Goal: Information Seeking & Learning: Learn about a topic

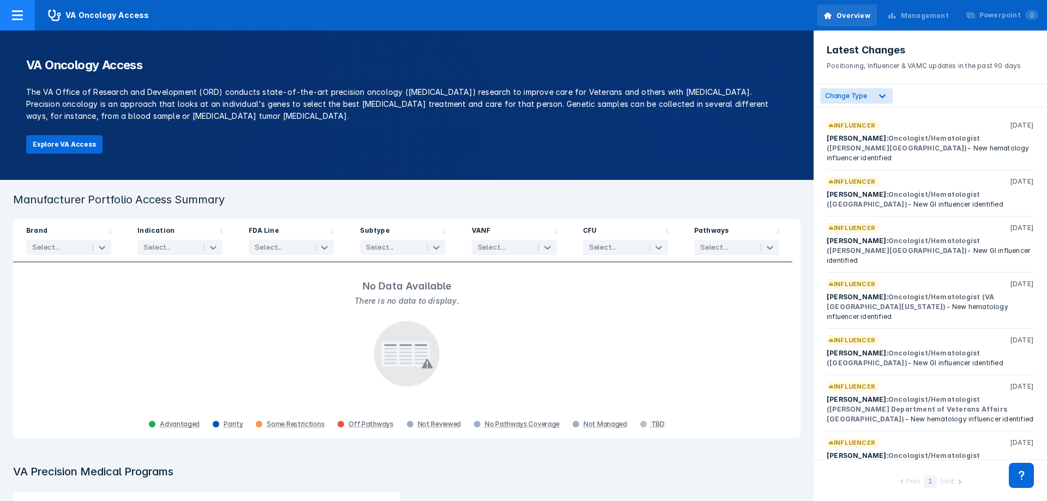
click at [21, 12] on icon at bounding box center [17, 15] width 11 height 10
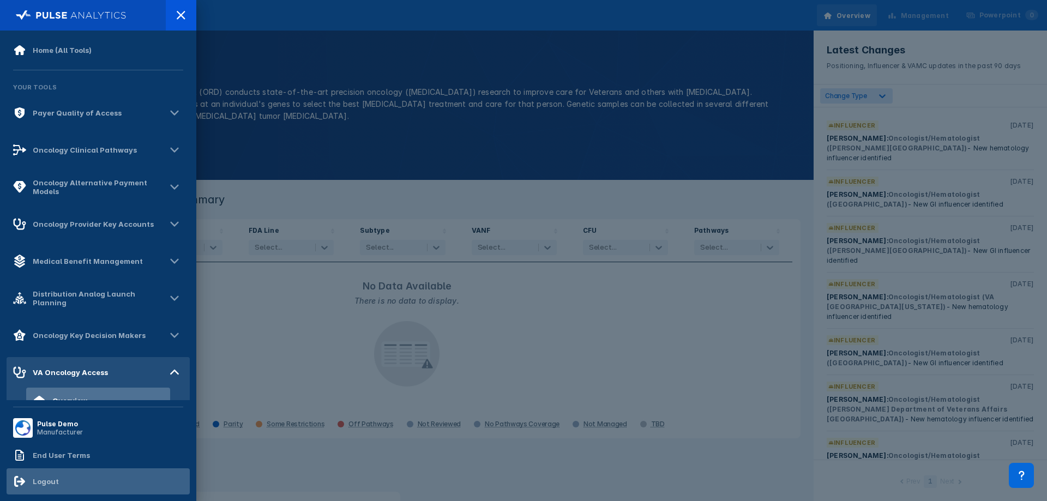
click at [88, 478] on div "Logout" at bounding box center [98, 481] width 183 height 26
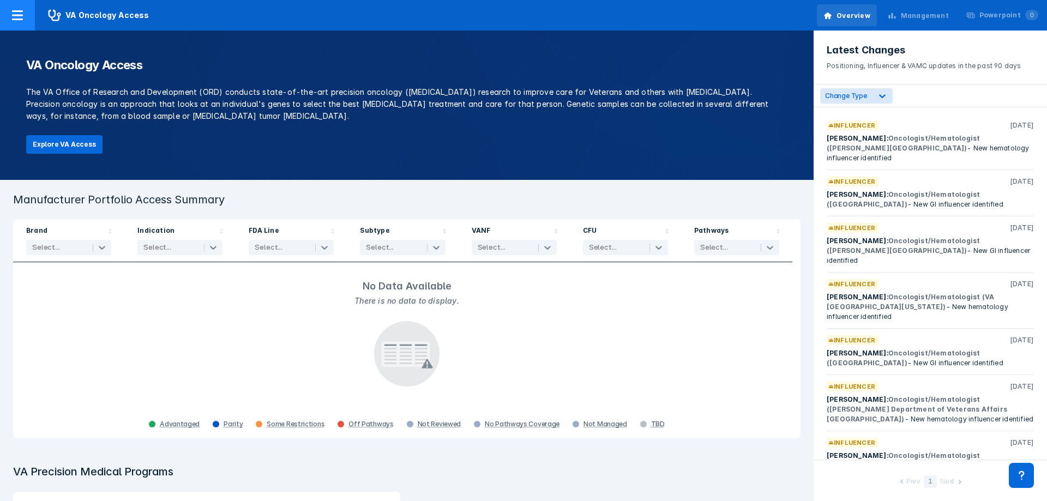
click at [13, 23] on div at bounding box center [17, 15] width 35 height 31
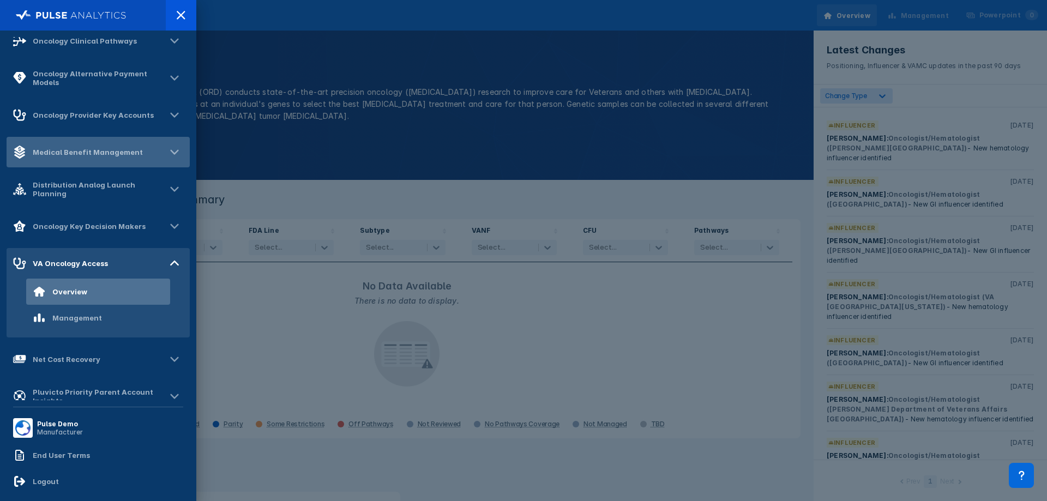
scroll to position [164, 0]
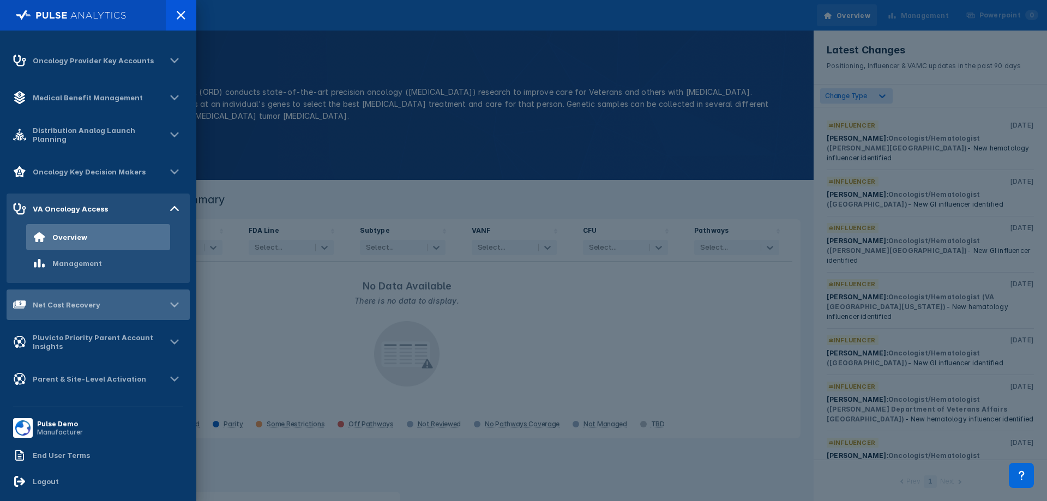
click at [74, 301] on div "Net Cost Recovery" at bounding box center [67, 304] width 68 height 9
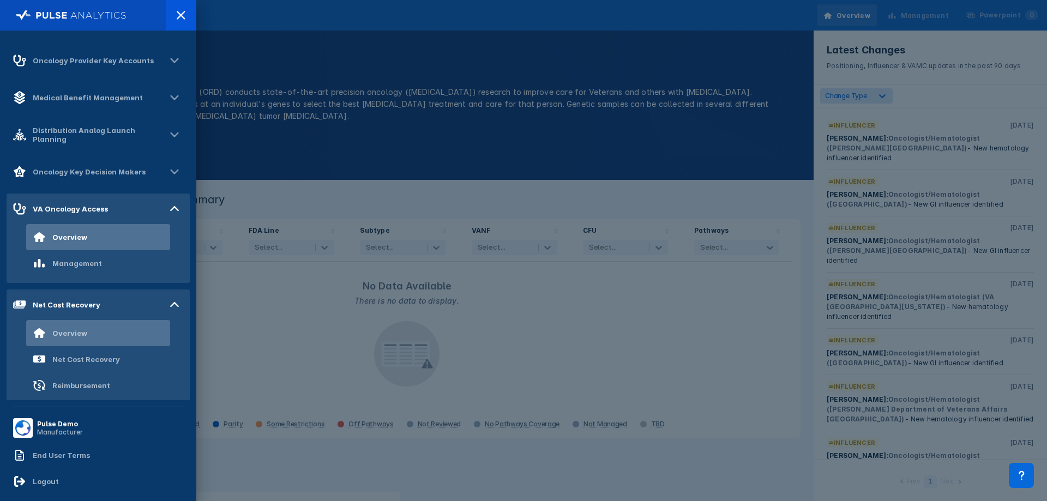
click at [61, 333] on div "Overview" at bounding box center [69, 333] width 35 height 9
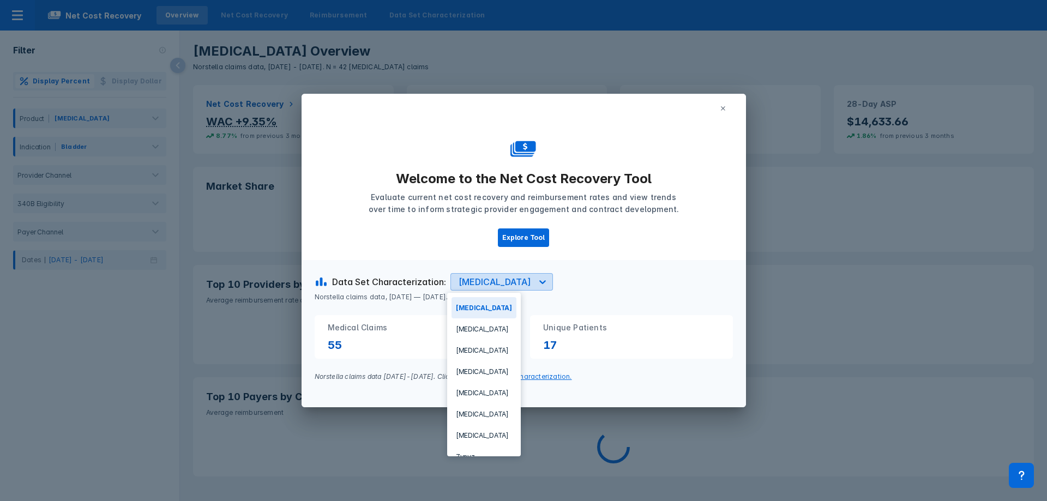
click at [484, 287] on div "[MEDICAL_DATA]" at bounding box center [494, 281] width 73 height 13
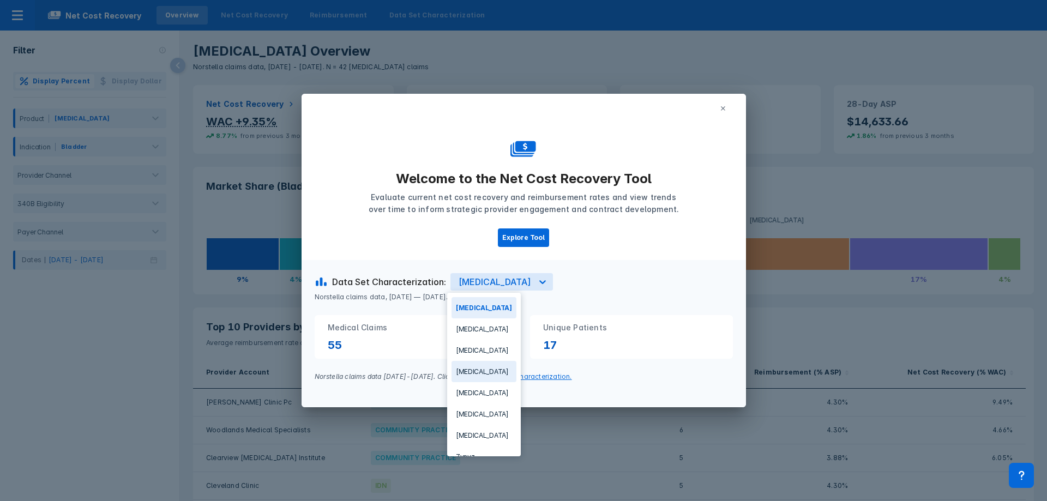
click at [473, 377] on div "[MEDICAL_DATA]" at bounding box center [483, 371] width 65 height 21
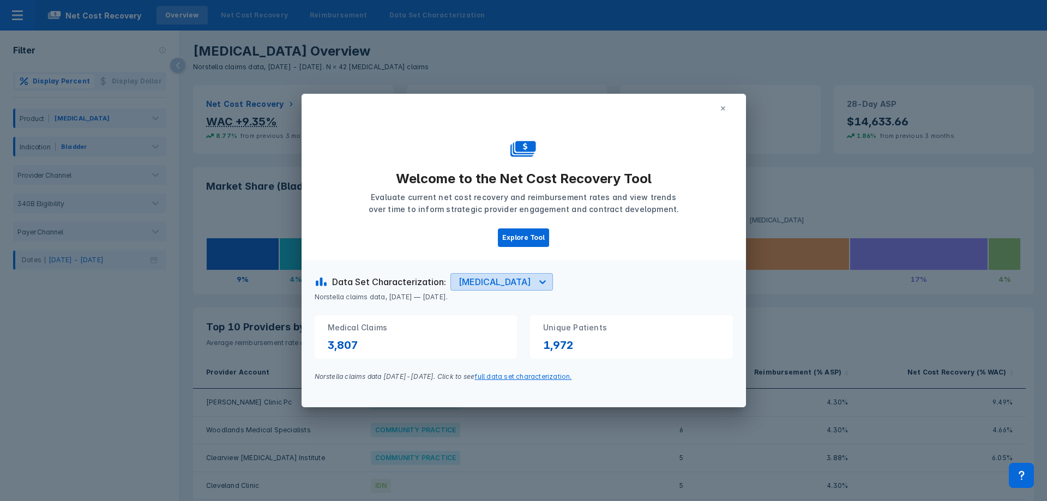
click at [539, 283] on icon at bounding box center [542, 282] width 7 height 4
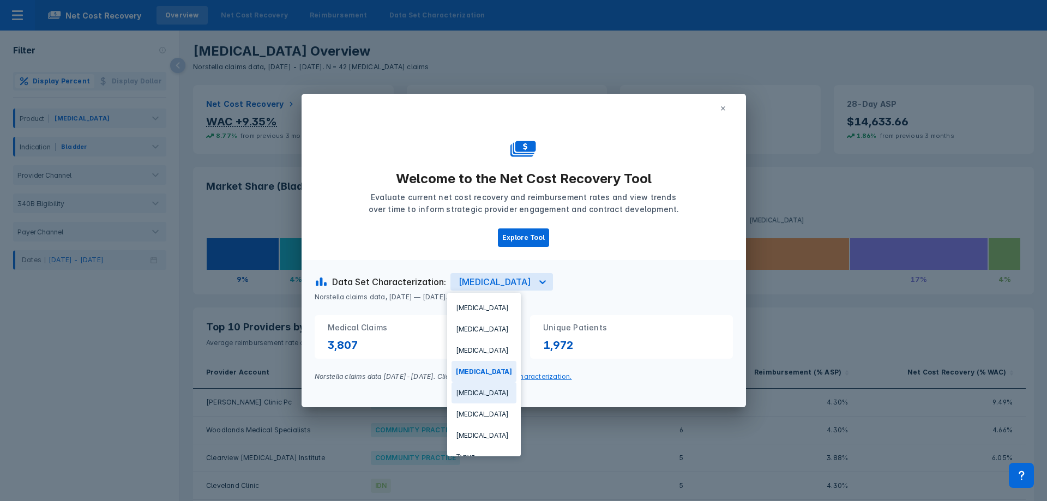
scroll to position [15, 0]
click at [579, 292] on div "Norstella claims data, [DATE] — [DATE]." at bounding box center [530, 296] width 431 height 11
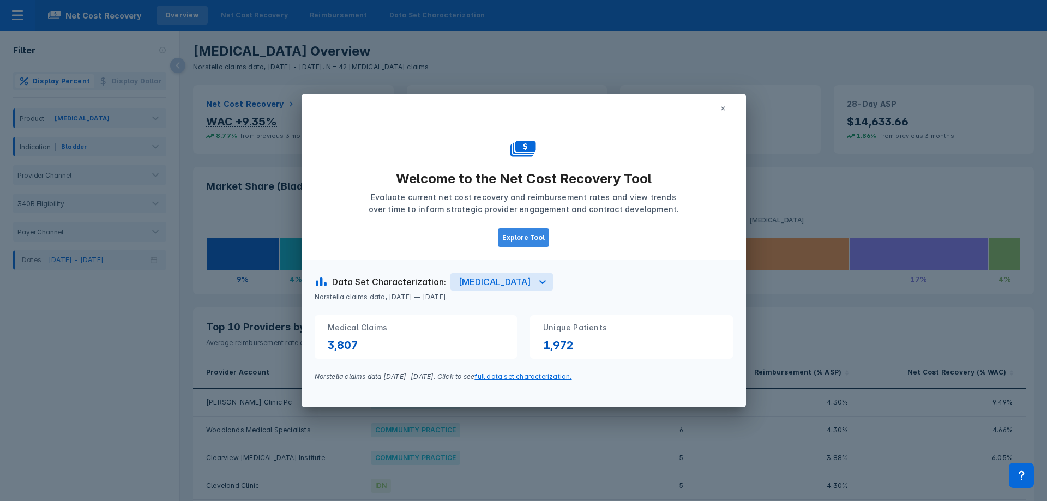
click at [535, 238] on button "Explore Tool" at bounding box center [523, 237] width 51 height 19
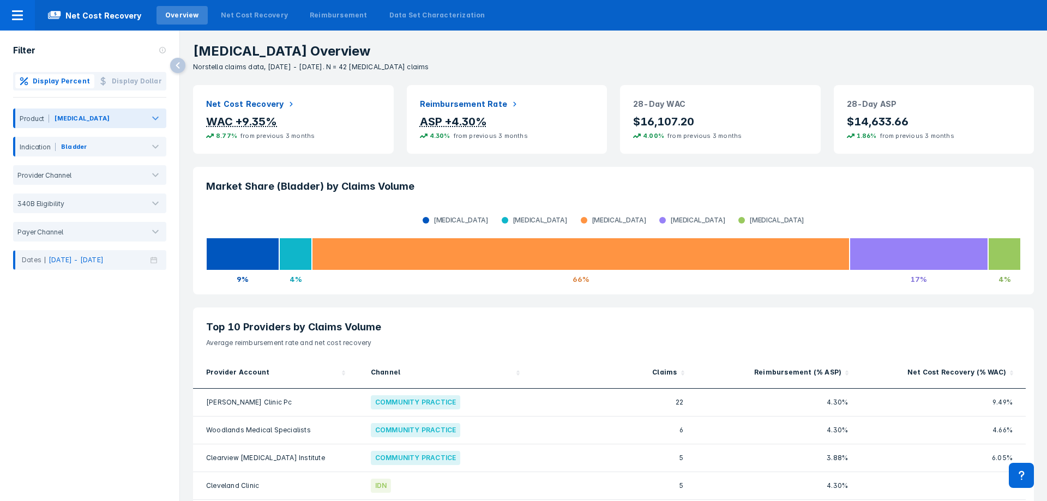
click at [122, 113] on div "Bavencio" at bounding box center [98, 120] width 91 height 14
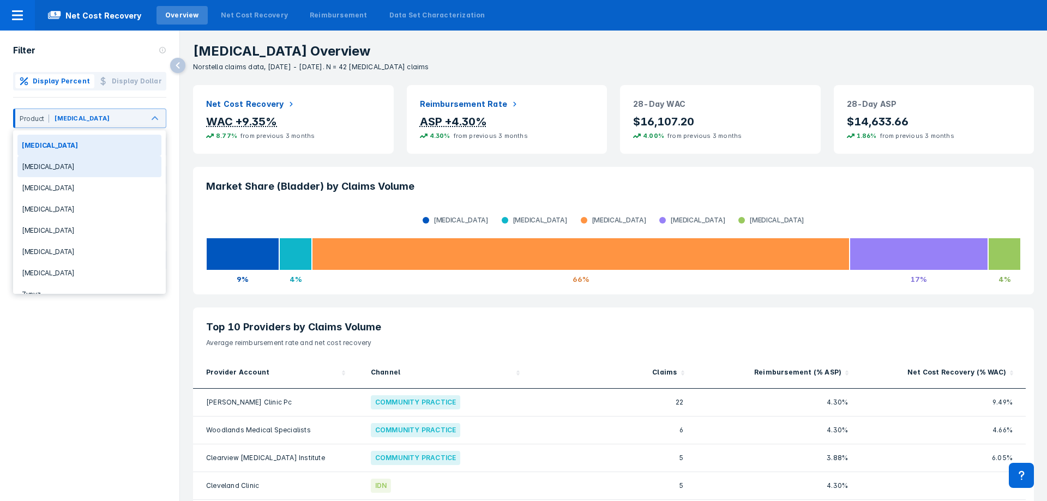
click at [96, 168] on div "Imfinzi" at bounding box center [89, 166] width 144 height 21
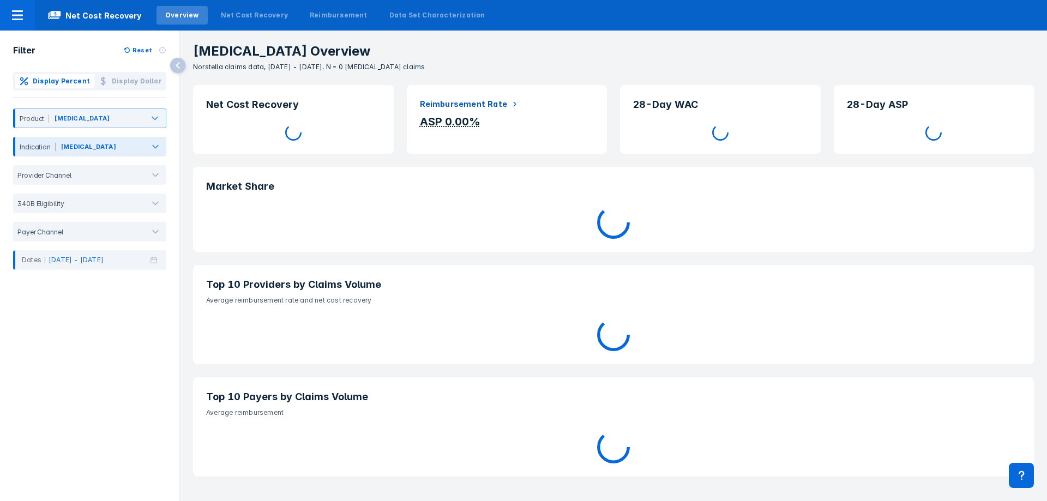
click at [133, 149] on div at bounding box center [130, 149] width 25 height 12
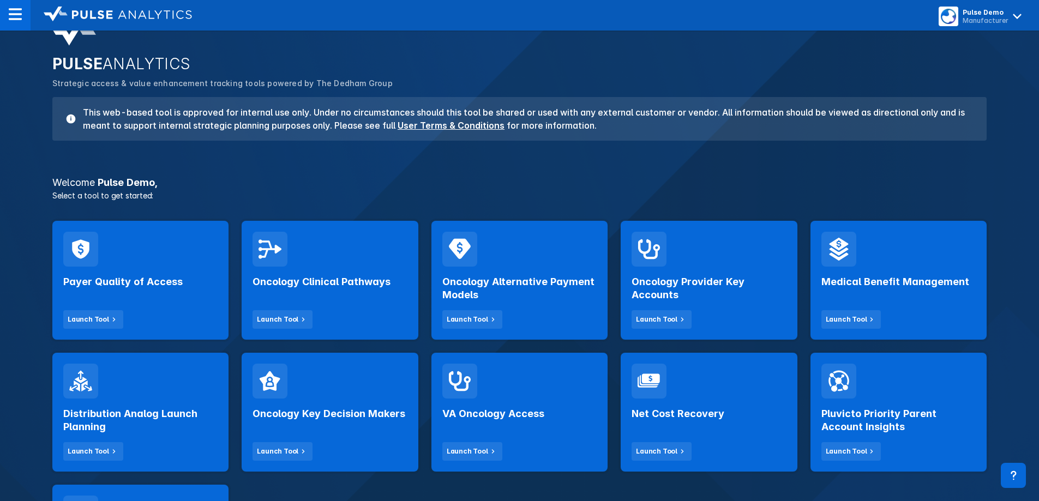
scroll to position [55, 0]
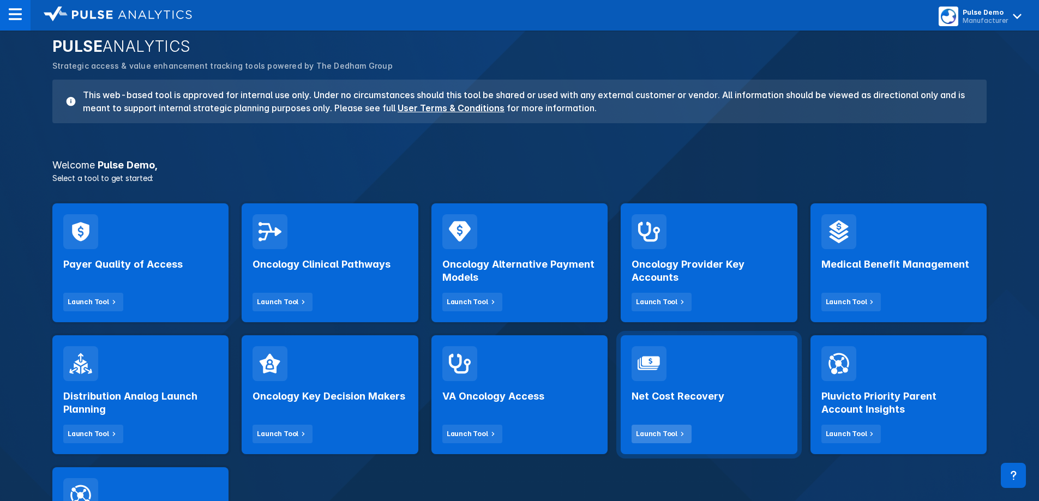
click at [681, 427] on button "Launch Tool" at bounding box center [661, 434] width 60 height 19
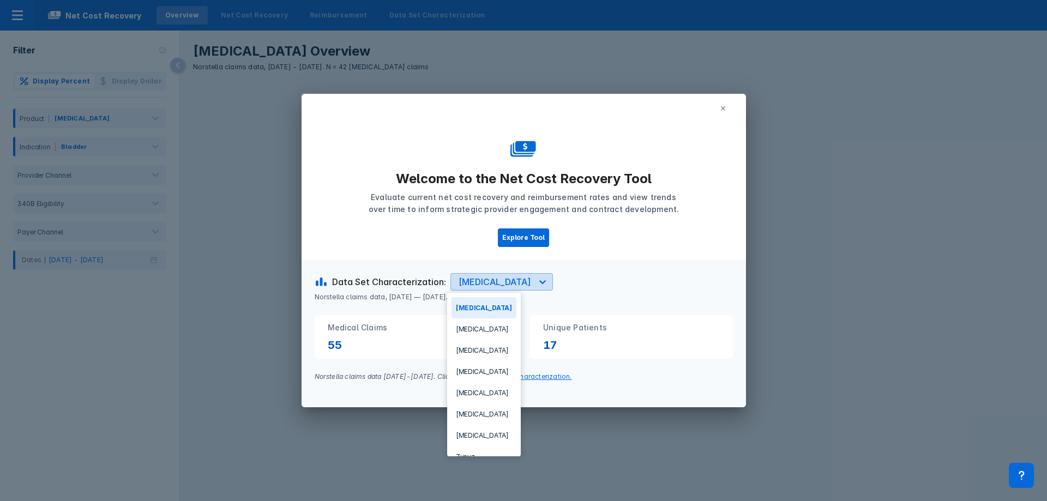
click at [486, 274] on div "[MEDICAL_DATA]" at bounding box center [491, 282] width 81 height 16
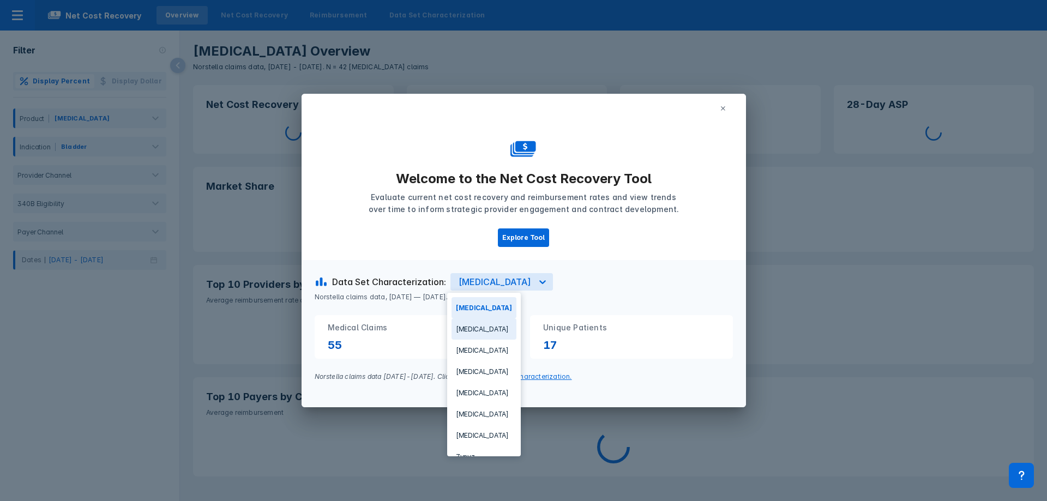
click at [482, 327] on div "[MEDICAL_DATA]" at bounding box center [483, 328] width 65 height 21
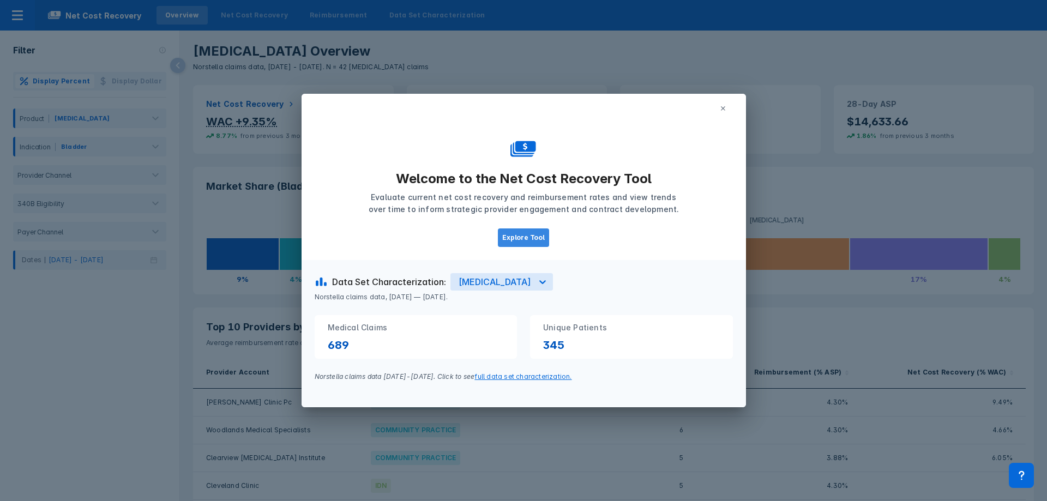
click at [535, 238] on button "Explore Tool" at bounding box center [523, 237] width 51 height 19
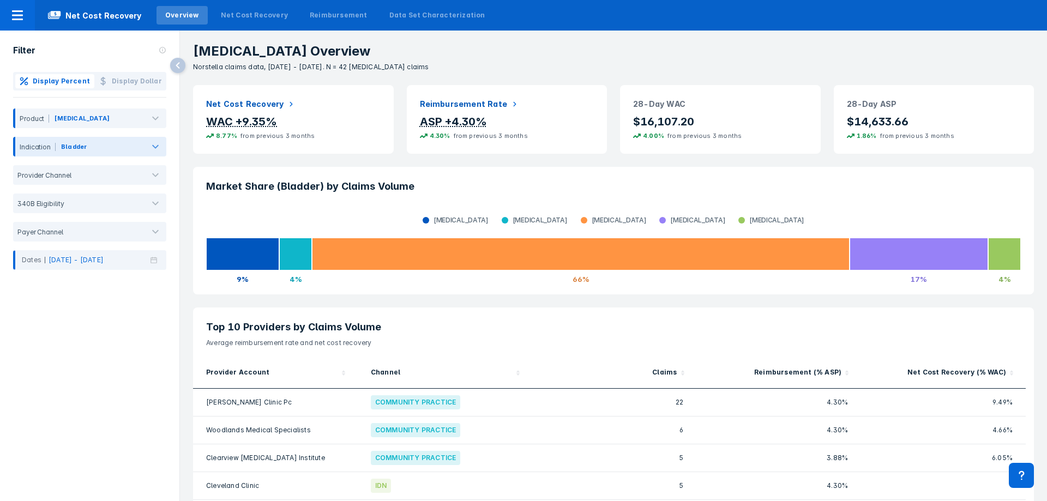
click at [127, 144] on div at bounding box center [116, 149] width 54 height 12
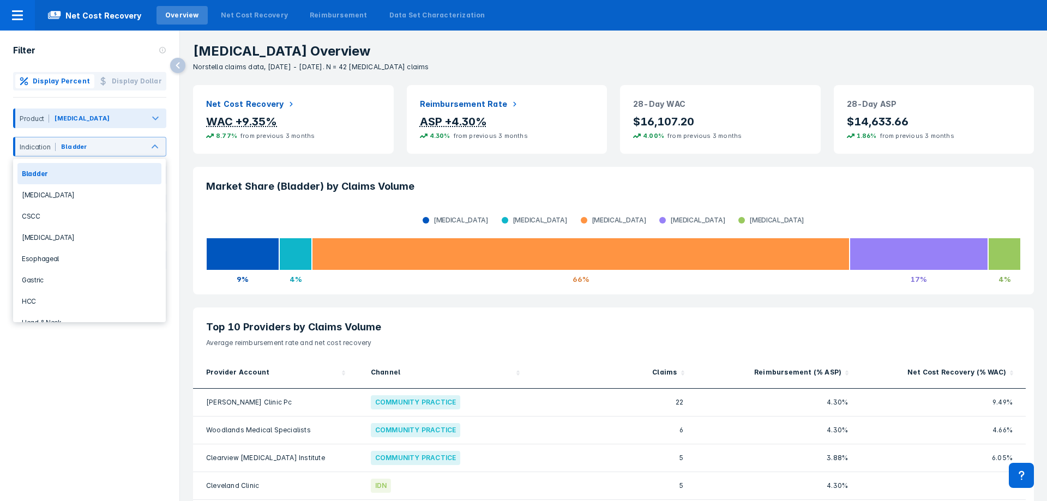
click at [126, 111] on div "Bavencio" at bounding box center [96, 118] width 95 height 21
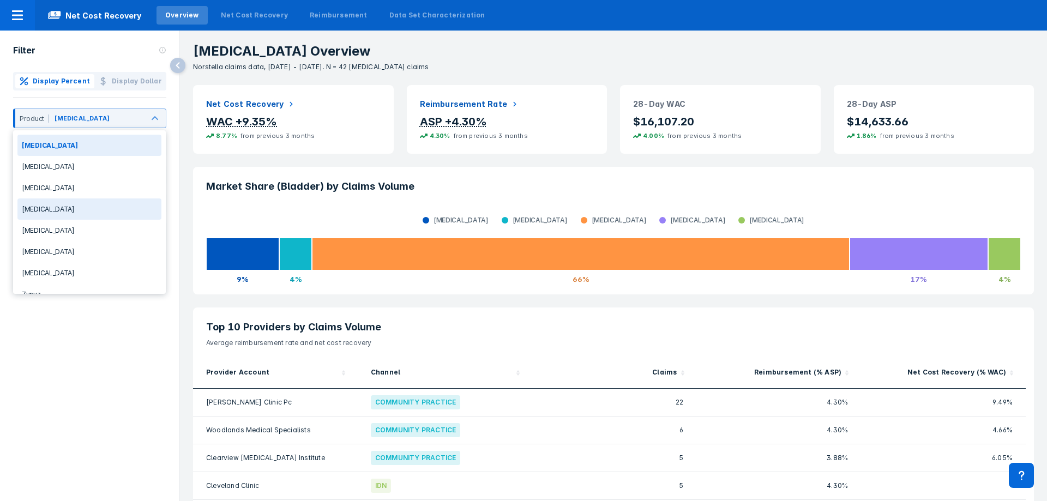
click at [75, 210] on div "Keytruda" at bounding box center [89, 208] width 144 height 21
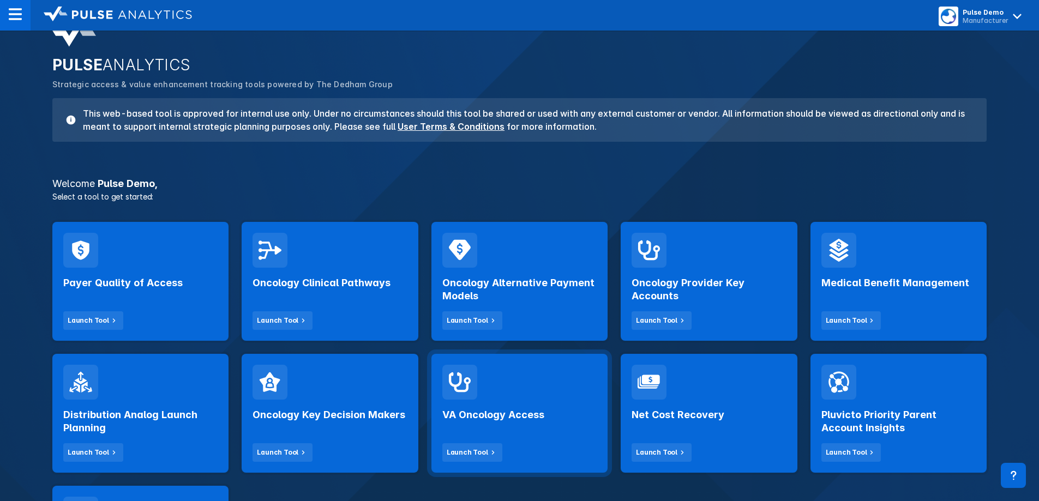
scroll to position [55, 0]
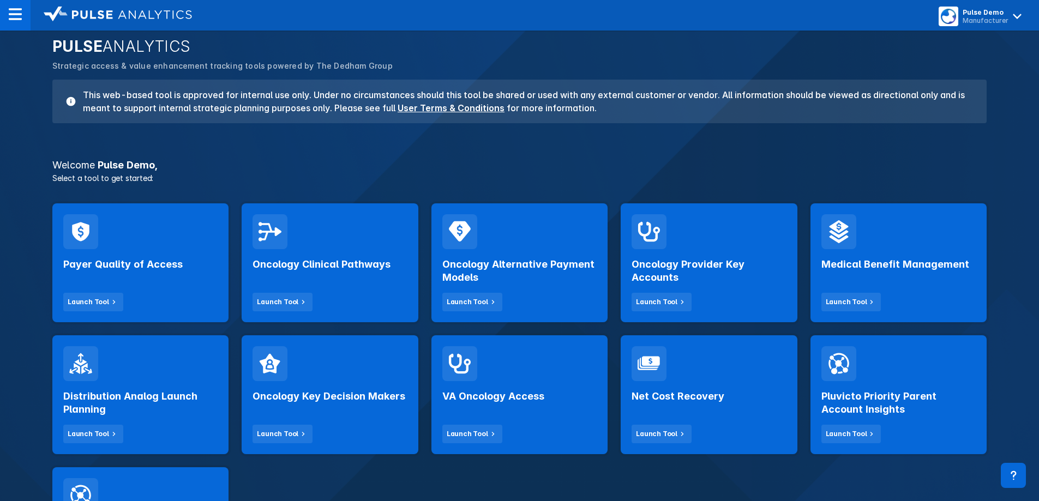
click at [666, 427] on button "Launch Tool" at bounding box center [661, 434] width 60 height 19
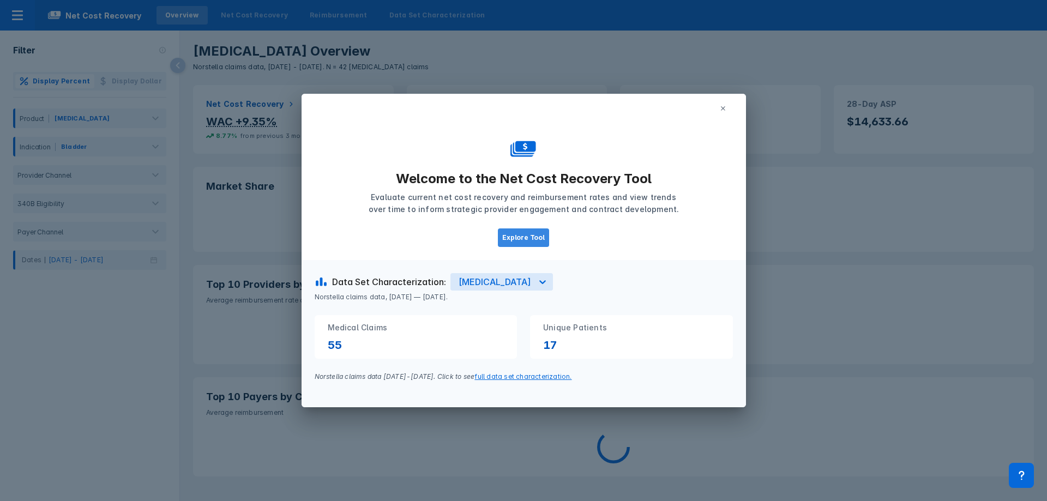
click at [525, 239] on button "Explore Tool" at bounding box center [523, 237] width 51 height 19
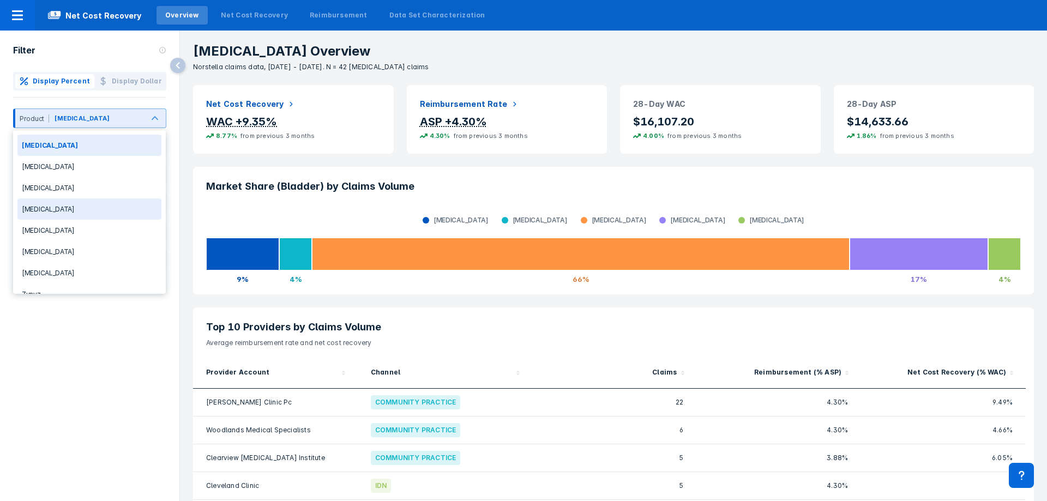
click at [83, 208] on div "Keytruda" at bounding box center [89, 208] width 144 height 21
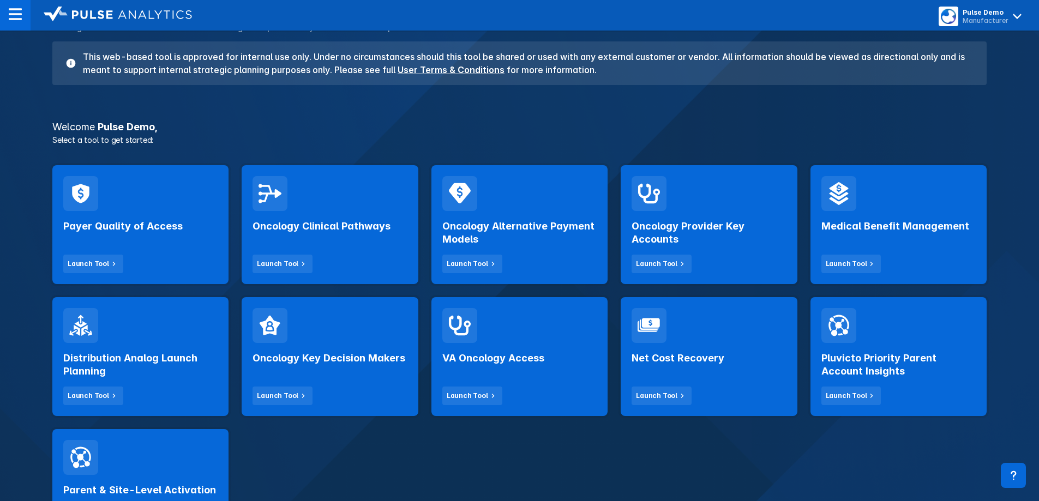
scroll to position [109, 0]
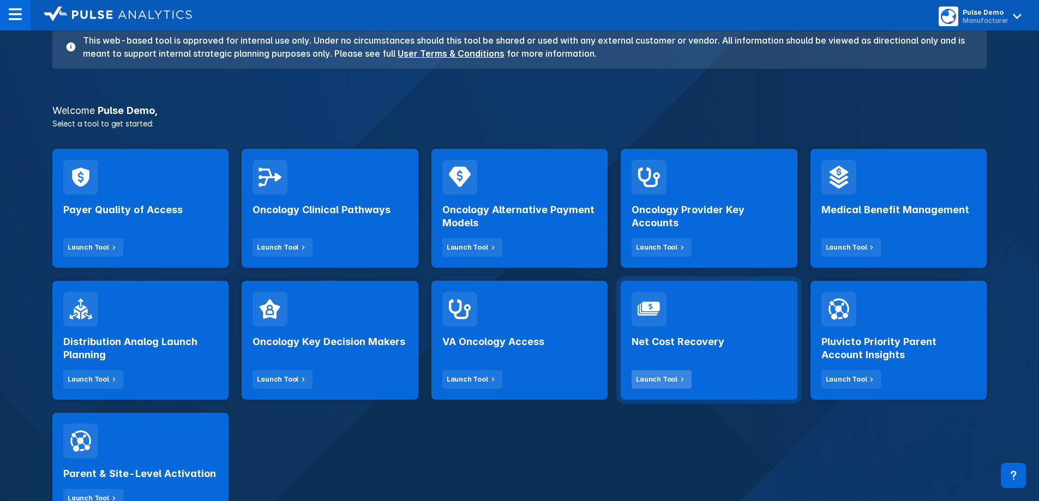
click at [673, 388] on button "Launch Tool" at bounding box center [661, 379] width 60 height 19
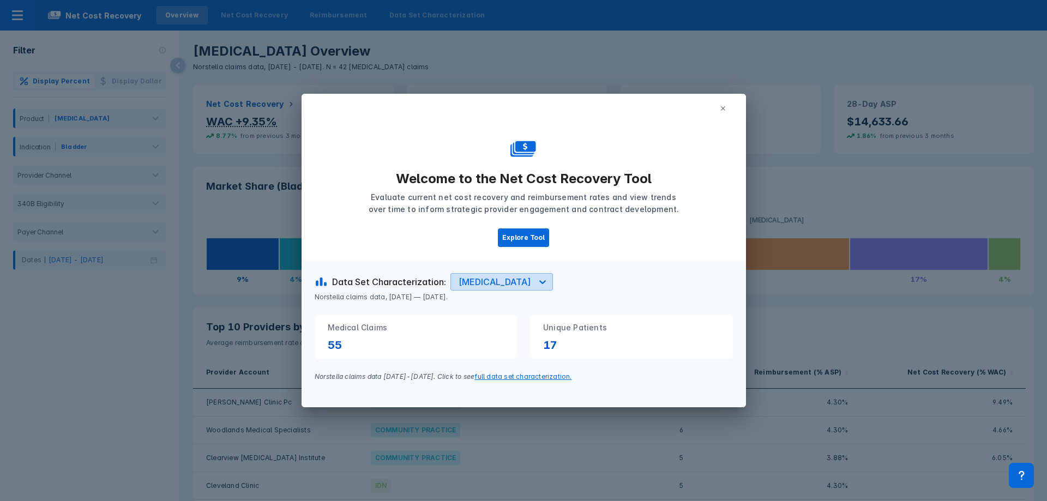
click at [495, 284] on div "Bavencio" at bounding box center [491, 282] width 81 height 16
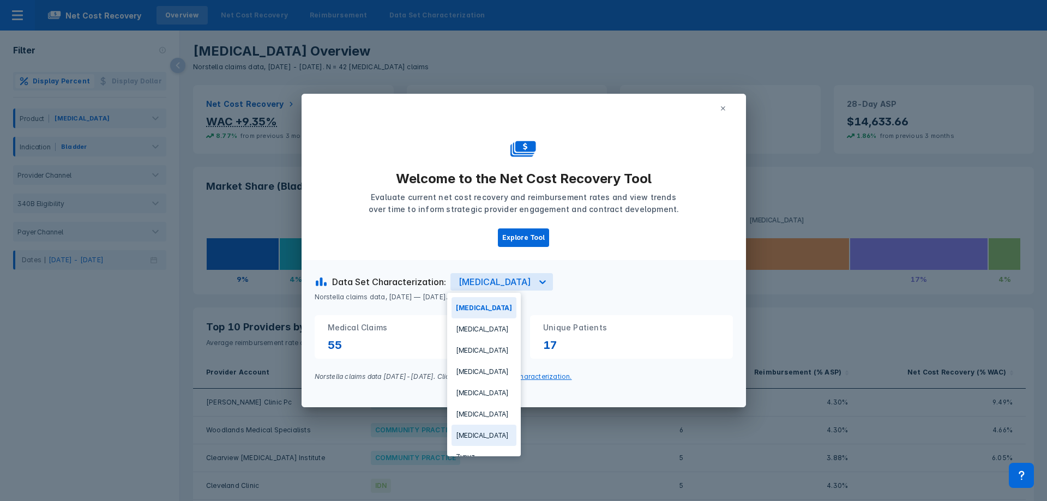
scroll to position [15, 0]
click at [469, 417] on div "Tecentriq" at bounding box center [483, 419] width 65 height 21
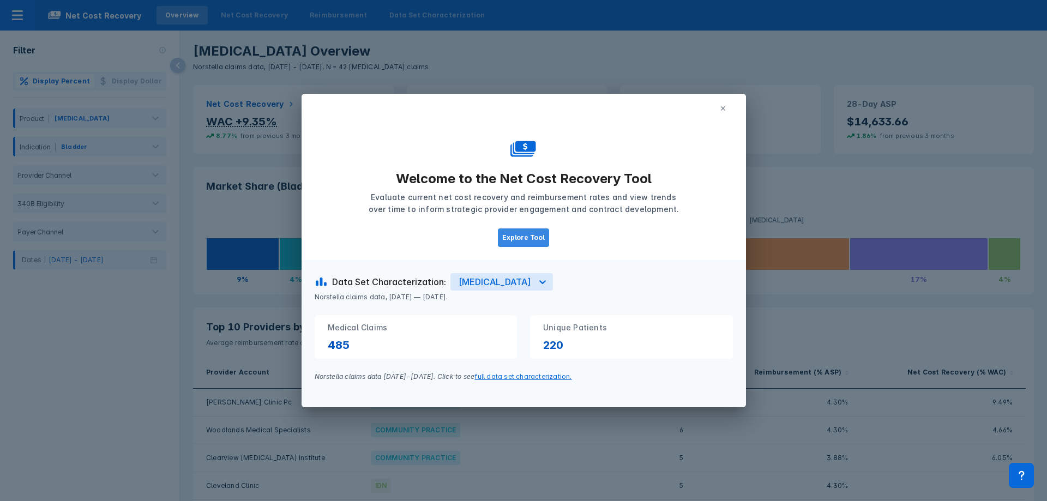
click at [530, 237] on button "Explore Tool" at bounding box center [523, 237] width 51 height 19
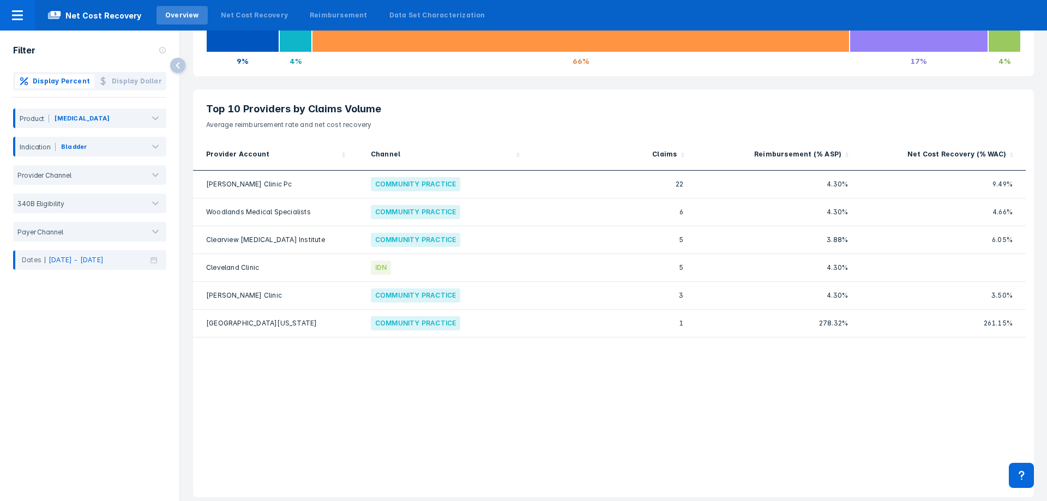
scroll to position [0, 0]
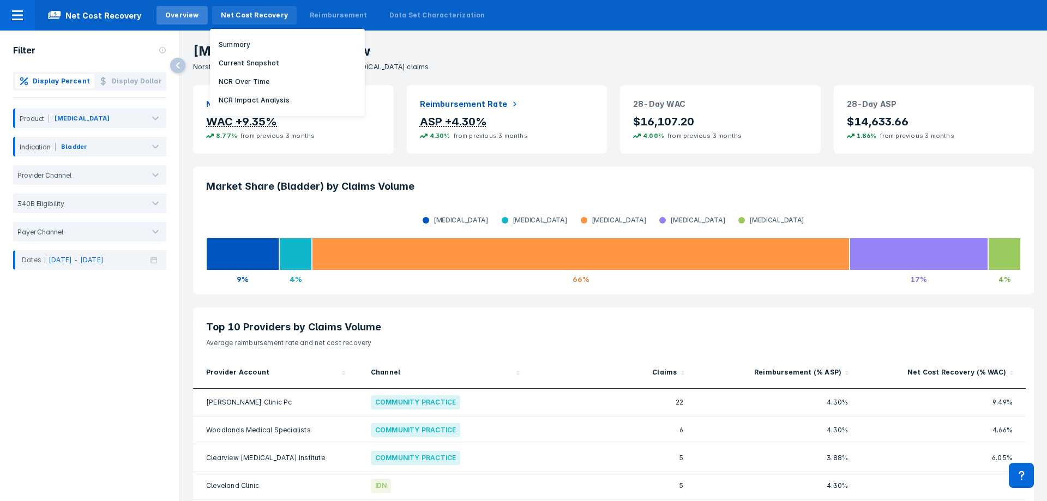
click at [275, 20] on div "Net Cost Recovery" at bounding box center [254, 15] width 85 height 19
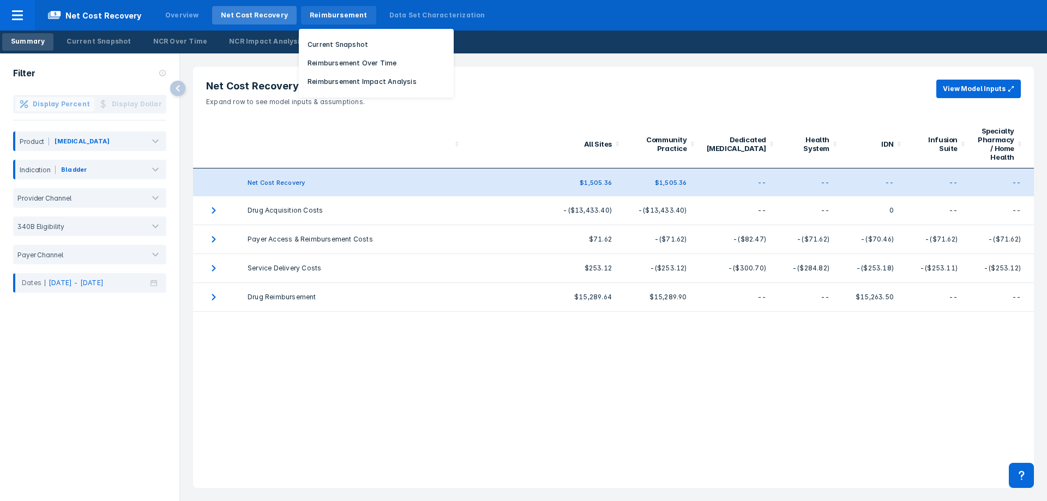
click at [310, 7] on div "Reimbursement" at bounding box center [338, 15] width 75 height 19
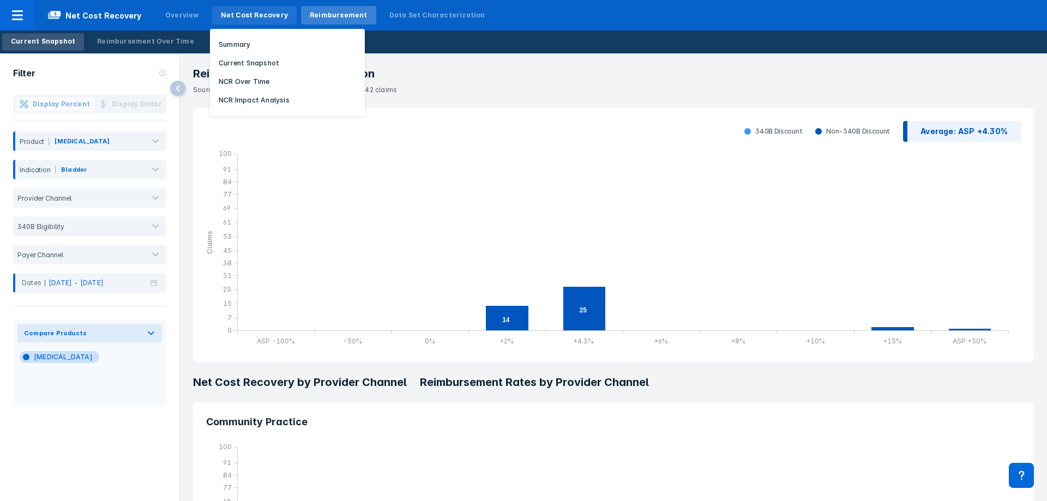
click at [258, 10] on div "Net Cost Recovery" at bounding box center [254, 15] width 67 height 10
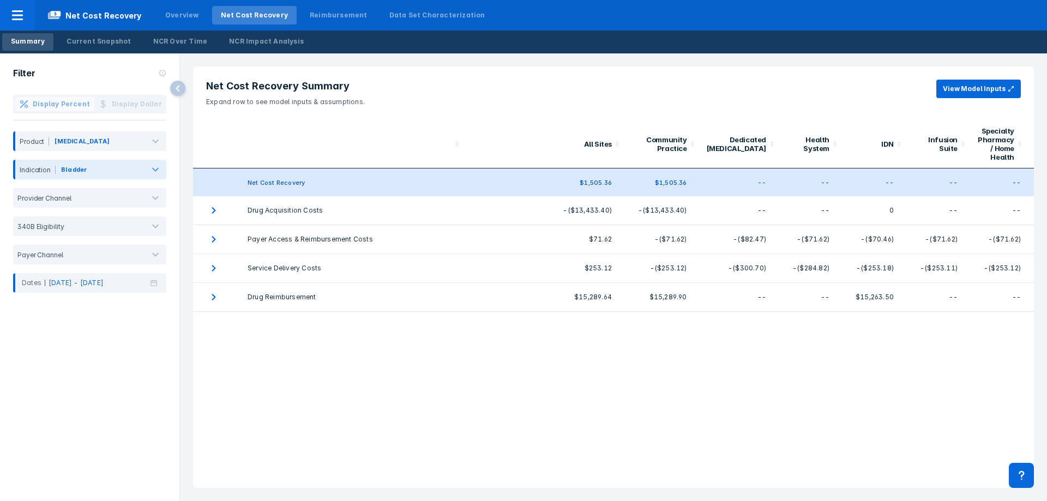
click at [146, 173] on div at bounding box center [155, 170] width 22 height 22
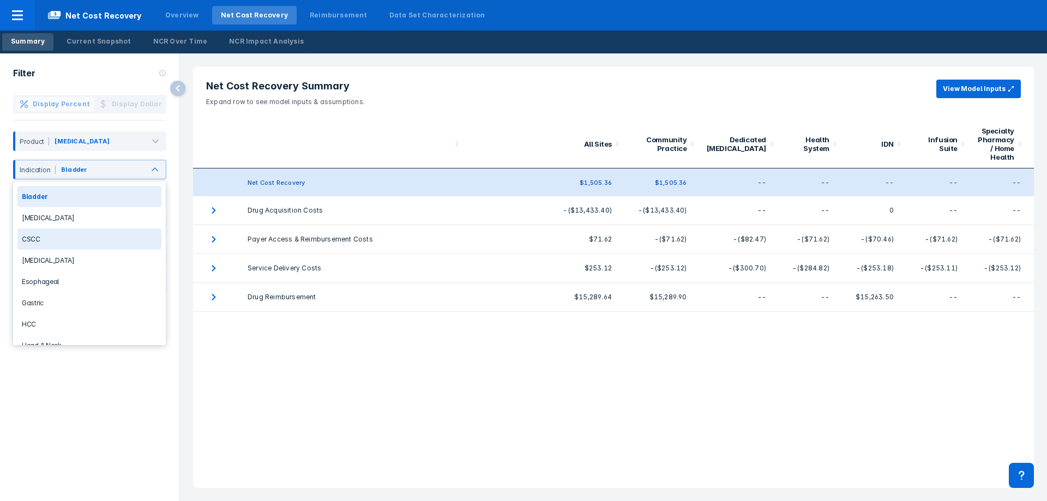
click at [82, 234] on div "CSCC" at bounding box center [89, 238] width 144 height 21
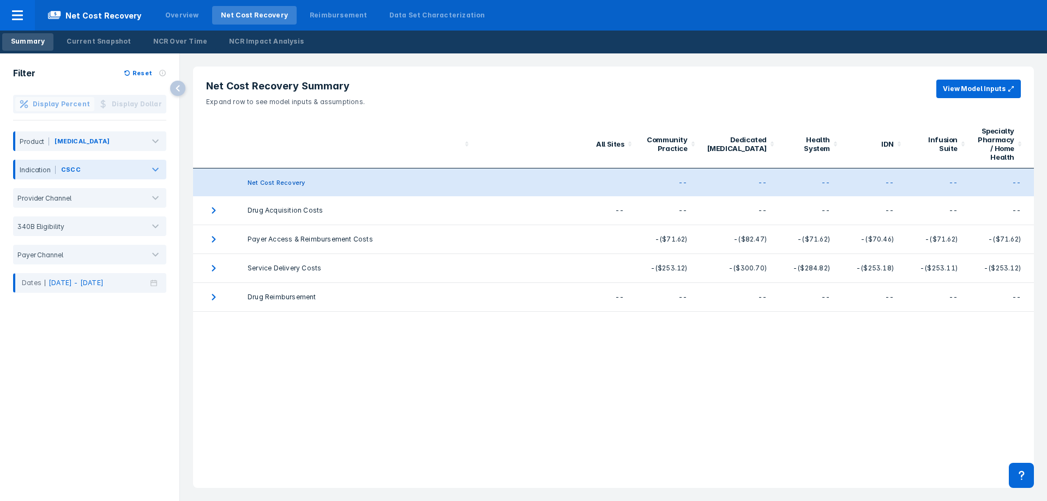
click at [109, 167] on div at bounding box center [113, 172] width 60 height 12
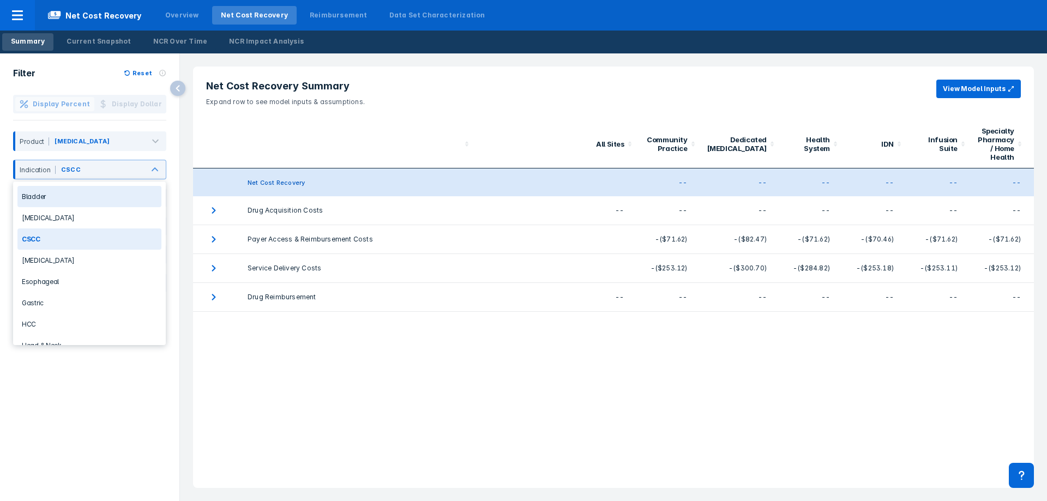
click at [74, 203] on div "Bladder" at bounding box center [89, 196] width 144 height 21
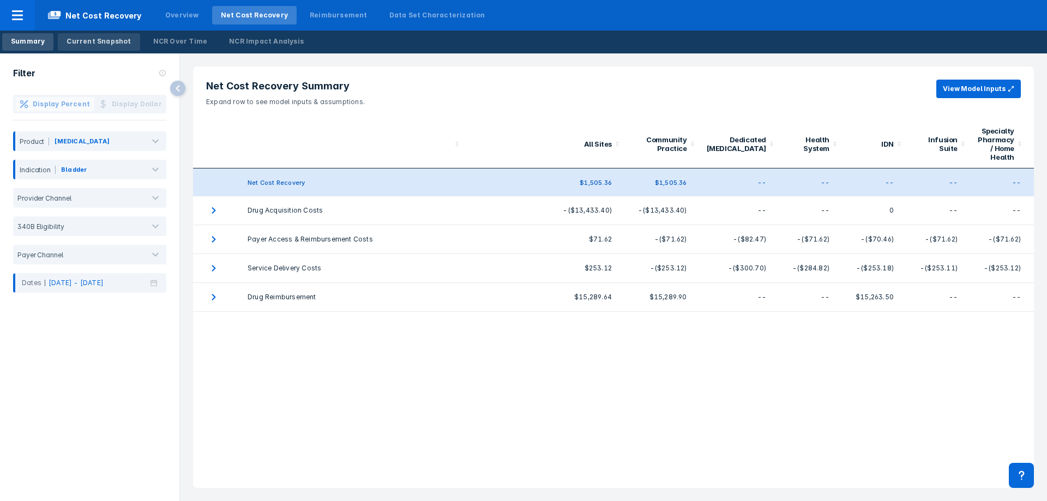
click at [71, 36] on link "Current Snapshot" at bounding box center [99, 41] width 82 height 17
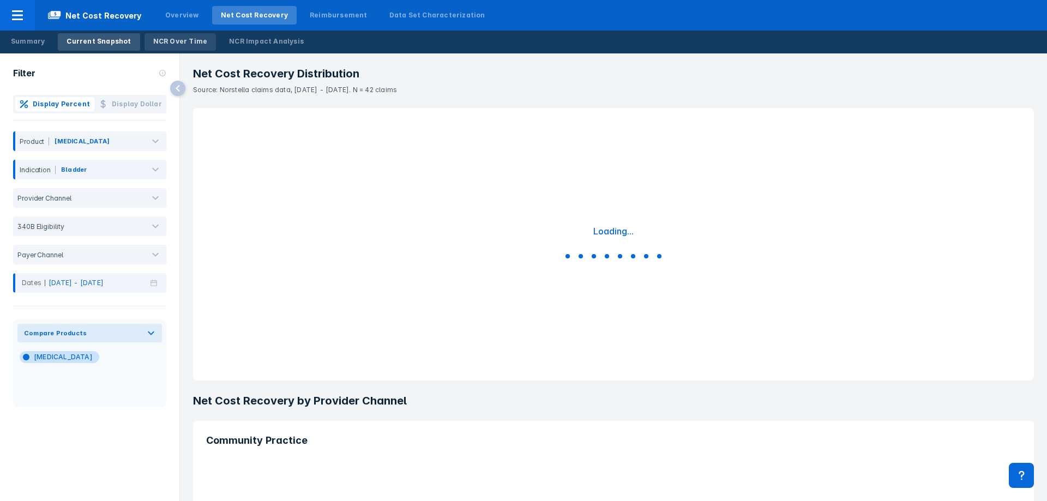
click at [189, 48] on link "NCR Over Time" at bounding box center [180, 41] width 72 height 17
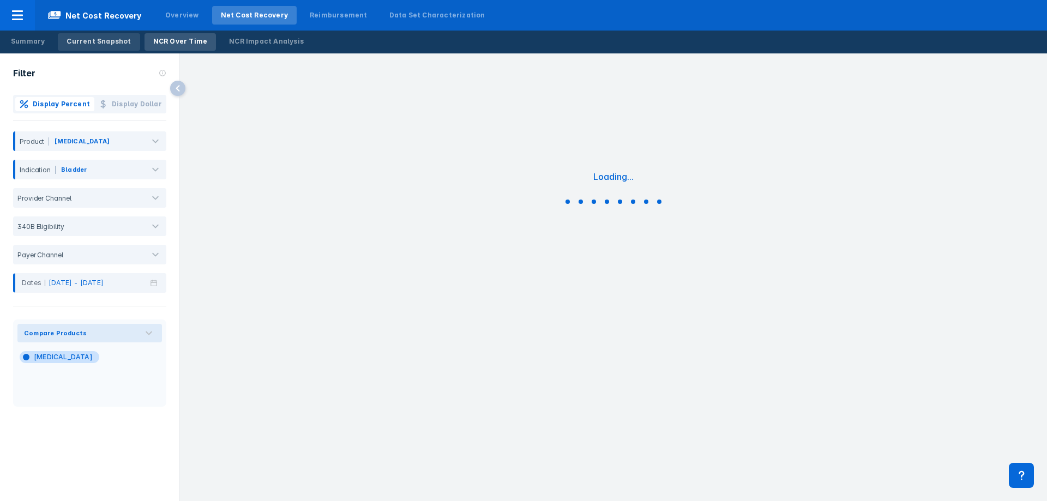
click at [97, 43] on div "Current Snapshot" at bounding box center [99, 42] width 64 height 10
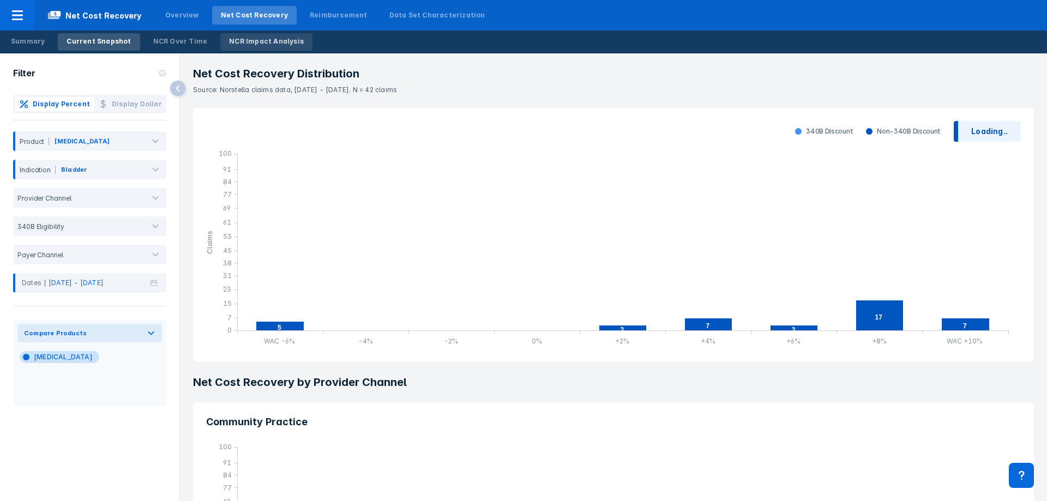
click at [252, 43] on div "NCR Impact Analysis" at bounding box center [266, 42] width 75 height 10
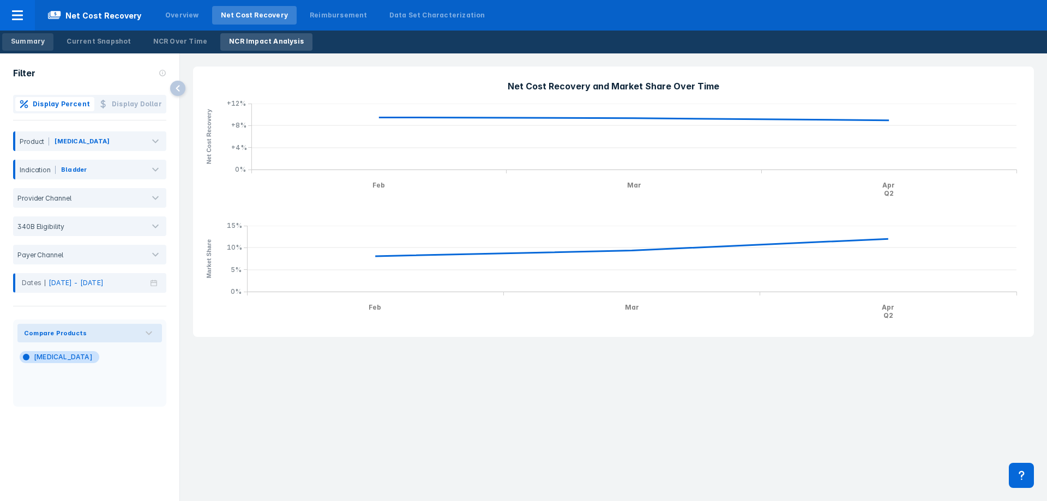
click at [25, 35] on link "Summary" at bounding box center [27, 41] width 51 height 17
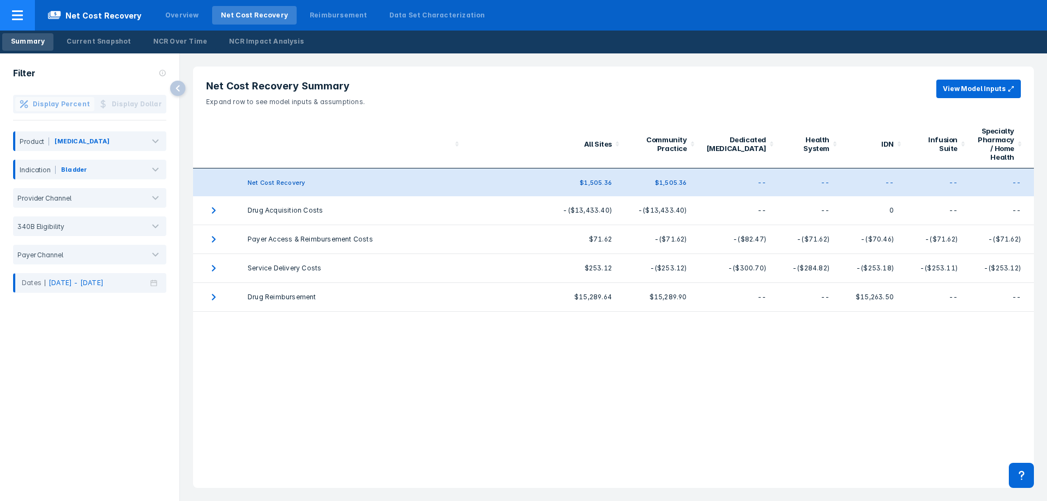
click at [10, 14] on div at bounding box center [17, 15] width 35 height 31
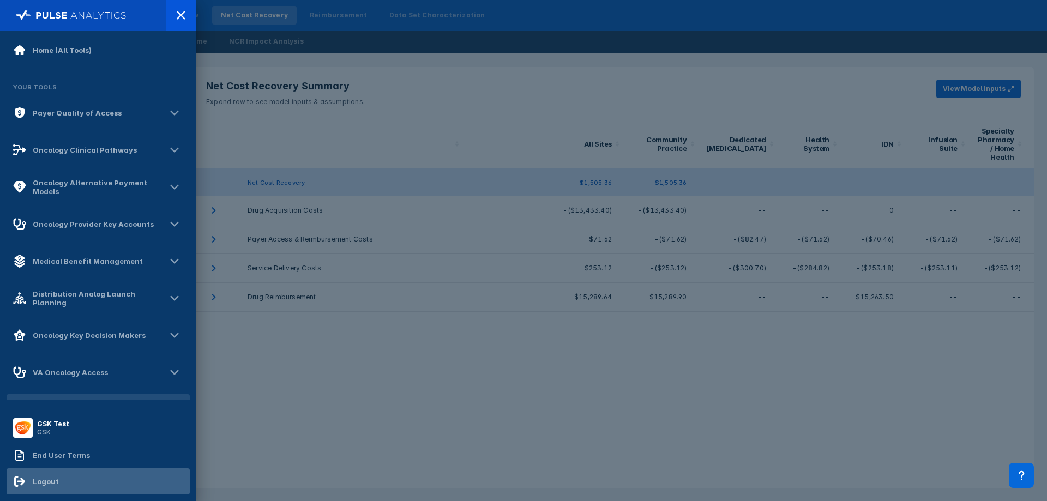
click at [38, 484] on div "Logout" at bounding box center [46, 481] width 26 height 9
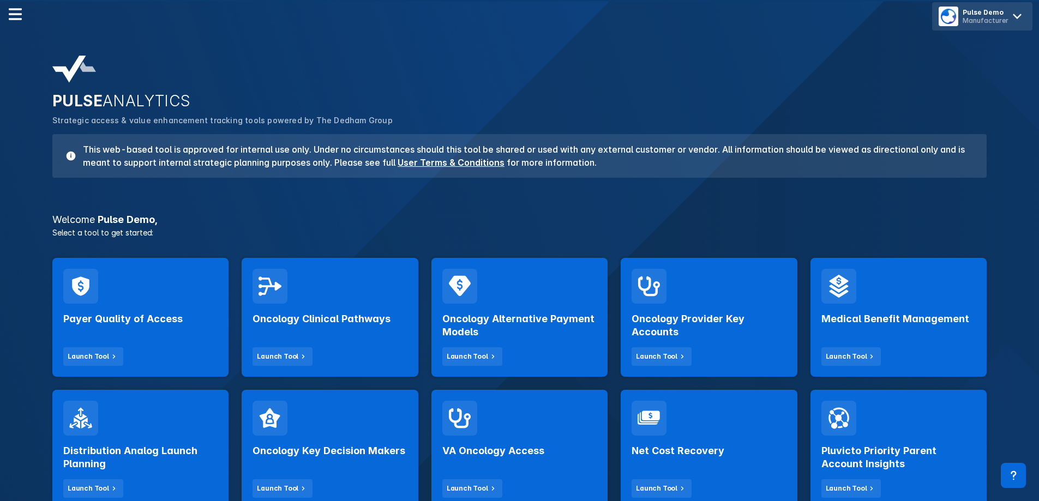
click at [994, 20] on div "Manufacturer" at bounding box center [985, 20] width 46 height 8
click at [1010, 23] on icon at bounding box center [1016, 16] width 17 height 17
click at [995, 50] on button "Logout" at bounding box center [983, 46] width 92 height 22
